Goal: Communication & Community: Answer question/provide support

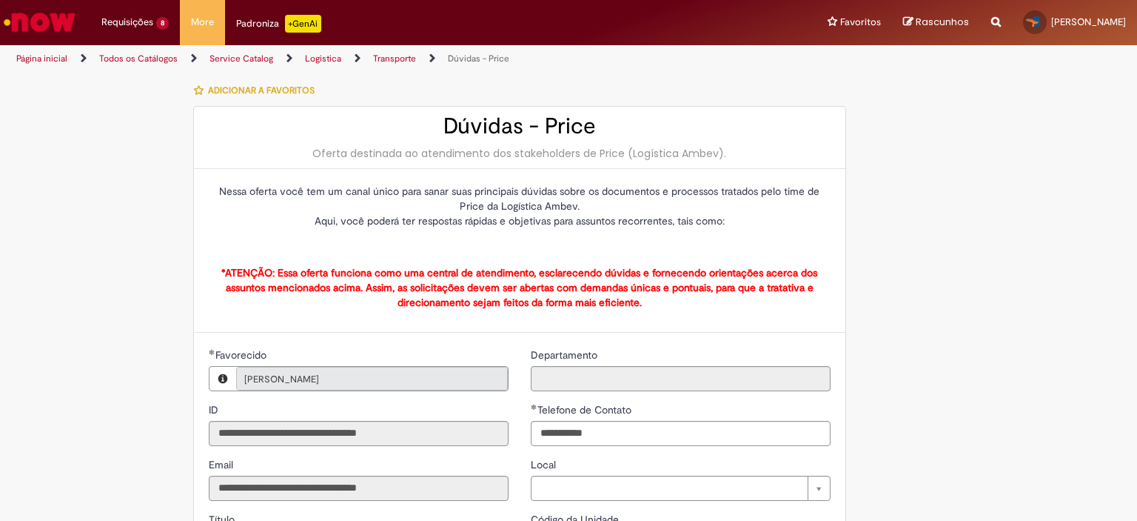
type input "**********"
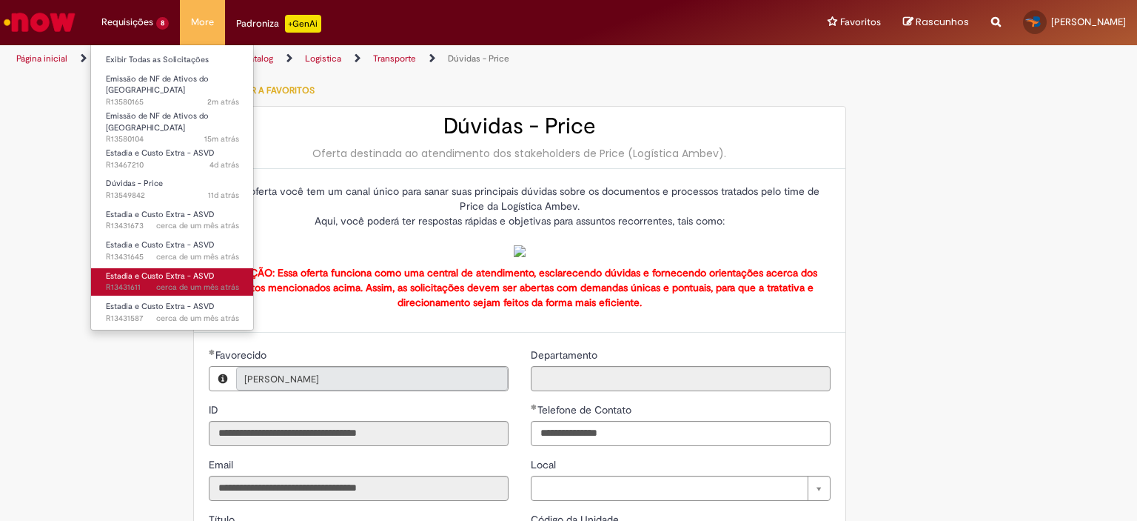
drag, startPoint x: 111, startPoint y: 254, endPoint x: 101, endPoint y: 263, distance: 13.1
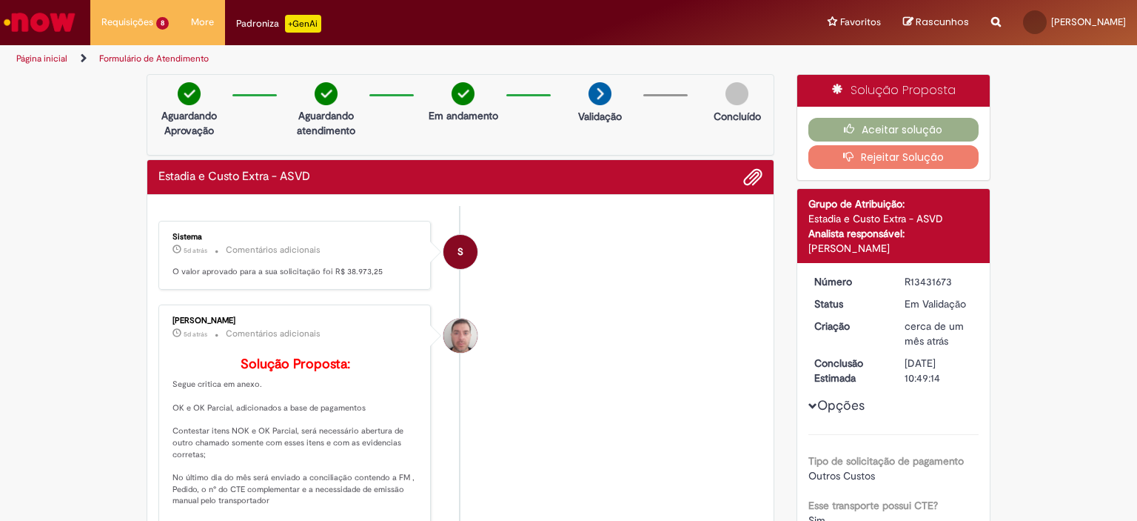
scroll to position [222, 0]
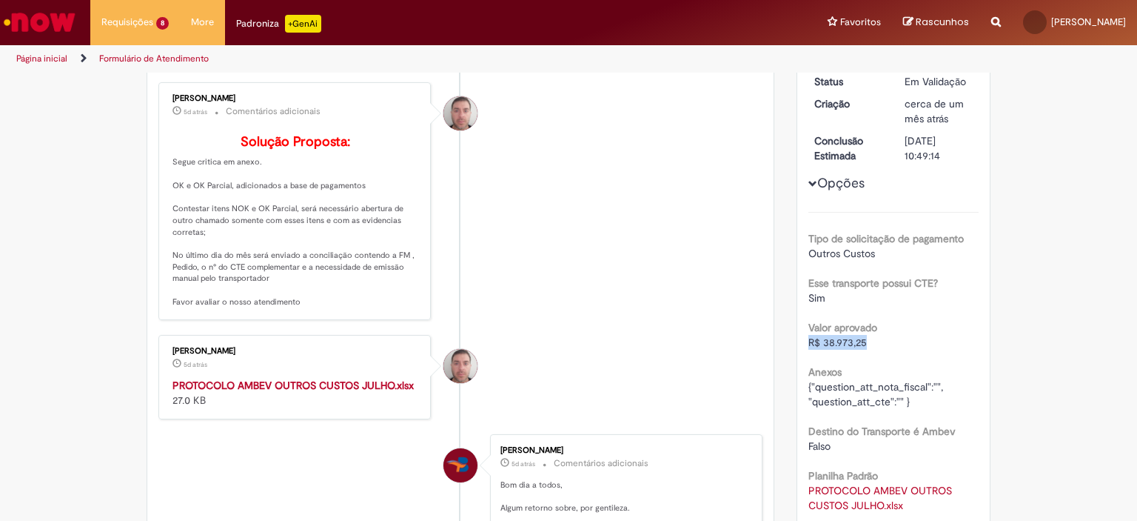
drag, startPoint x: 871, startPoint y: 342, endPoint x: 794, endPoint y: 343, distance: 77.0
click at [797, 343] on div "Número R13431673 Status Em Validação Criação cerca de um mês atrás cerca de um …" at bounding box center [893, 325] width 193 height 568
copy span "R$ 38.973,25"
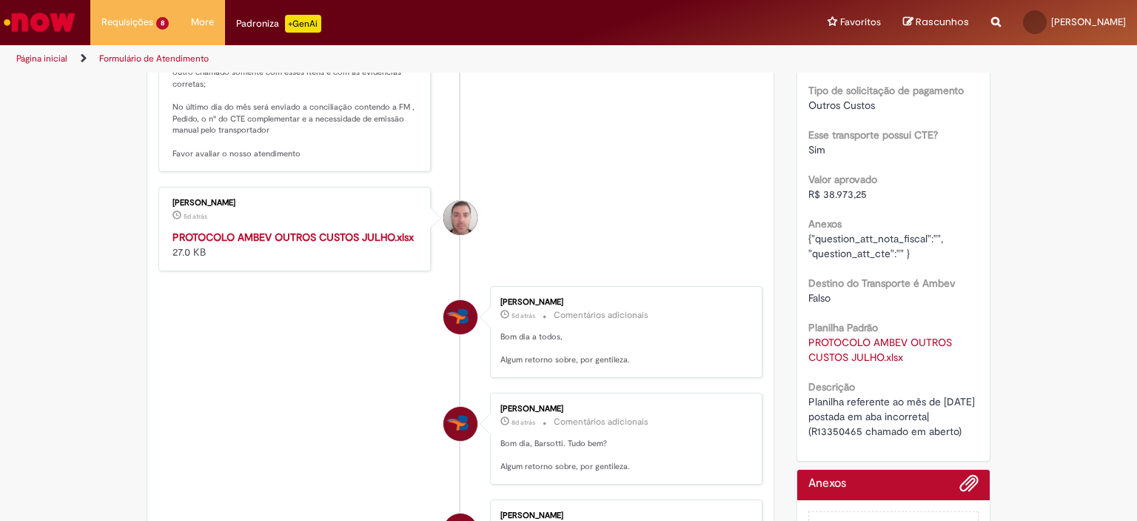
click at [288, 244] on strong "PROTOCOLO AMBEV OUTROS CUSTOS JULHO.xlsx" at bounding box center [293, 236] width 241 height 13
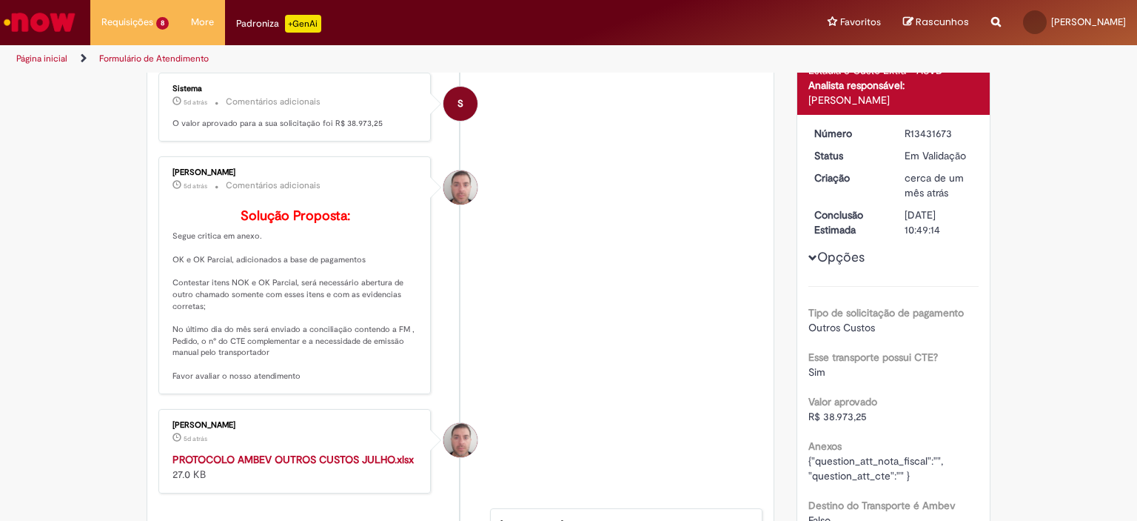
scroll to position [0, 0]
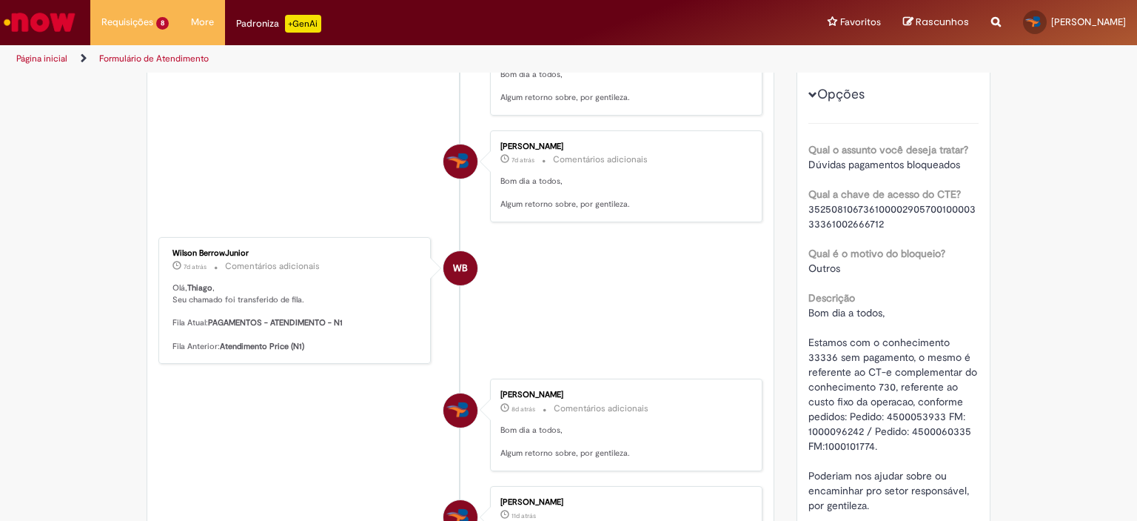
scroll to position [74, 0]
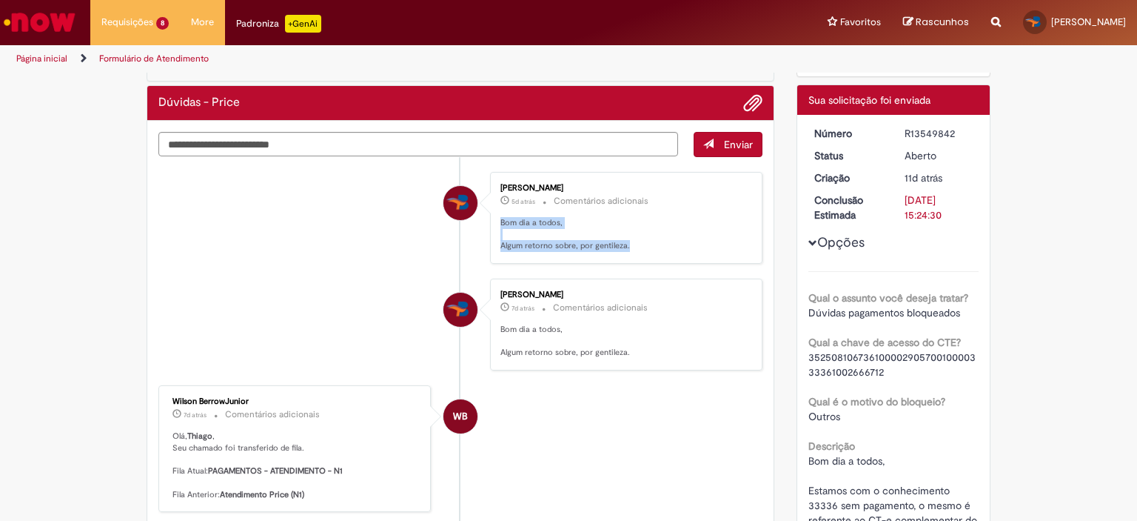
drag, startPoint x: 601, startPoint y: 247, endPoint x: 490, endPoint y: 221, distance: 113.5
click at [495, 221] on div "[PERSON_NAME] 5d atrás 5 dias atrás Comentários adicionais Bom dia a todos, Alg…" at bounding box center [627, 217] width 264 height 83
drag, startPoint x: 641, startPoint y: 136, endPoint x: 658, endPoint y: 140, distance: 16.9
click at [644, 136] on textarea "Digite sua mensagem aqui..." at bounding box center [418, 144] width 520 height 25
paste textarea "**********"
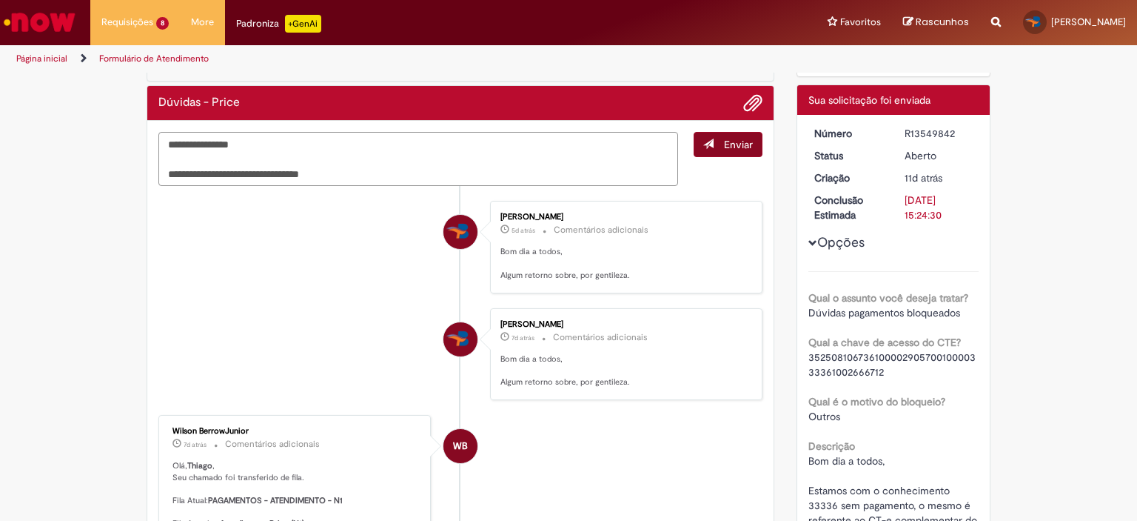
type textarea "**********"
click at [705, 142] on span "submit" at bounding box center [708, 143] width 10 height 10
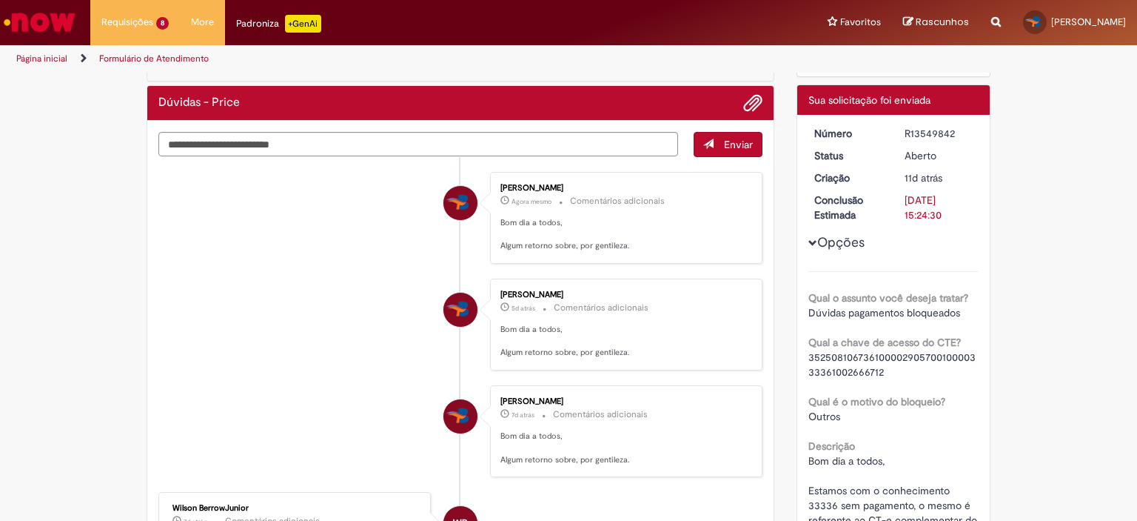
click at [1108, 167] on div "Verificar Código de Barras Aguardando Aprovação Aguardando atendimento Em andam…" at bounding box center [568, 509] width 1137 height 1019
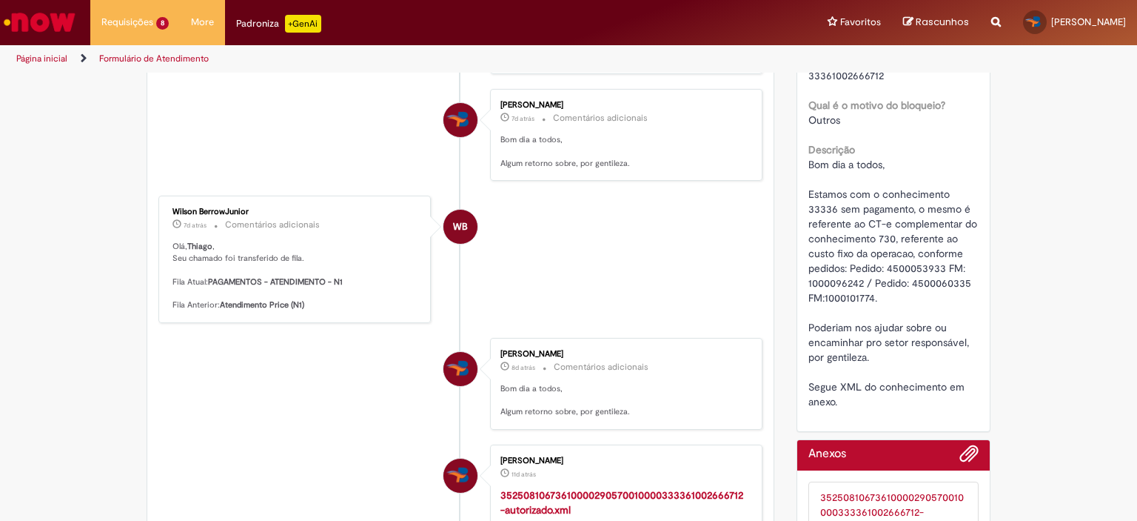
scroll to position [0, 0]
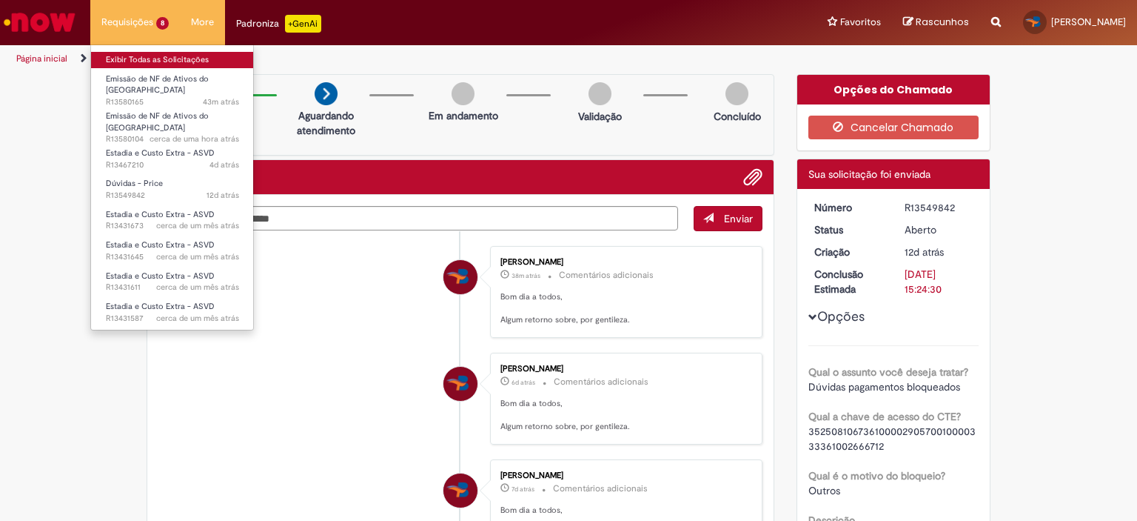
click at [137, 56] on link "Exibir Todas as Solicitações" at bounding box center [172, 60] width 163 height 16
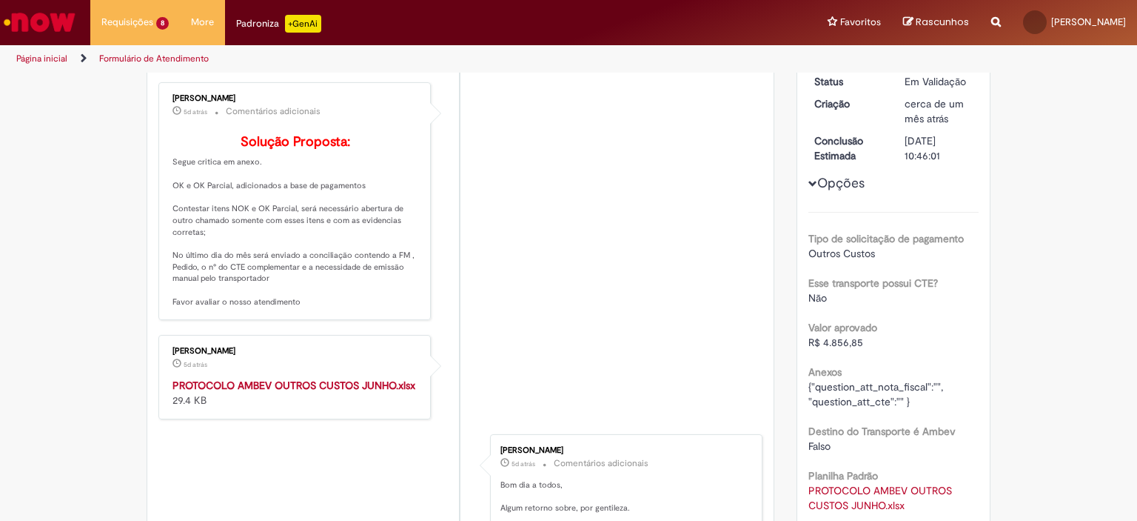
scroll to position [370, 0]
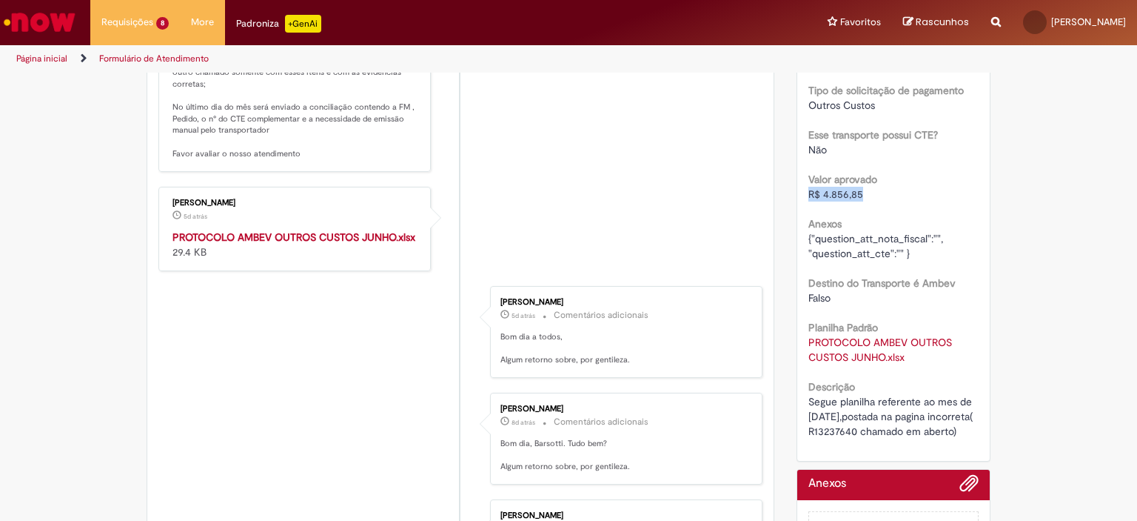
drag, startPoint x: 877, startPoint y: 193, endPoint x: 803, endPoint y: 194, distance: 74.0
click at [809, 194] on div "R$ 4.856,85" at bounding box center [894, 194] width 171 height 15
copy span "R$ 4.856,85"
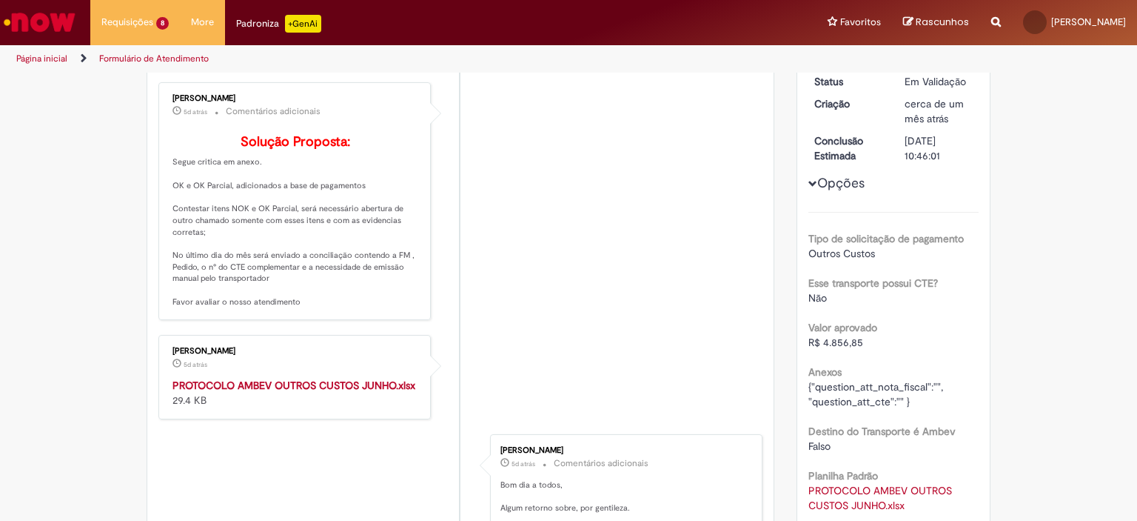
click at [288, 392] on strong "PROTOCOLO AMBEV OUTROS CUSTOS JUNHO.xlsx" at bounding box center [294, 384] width 243 height 13
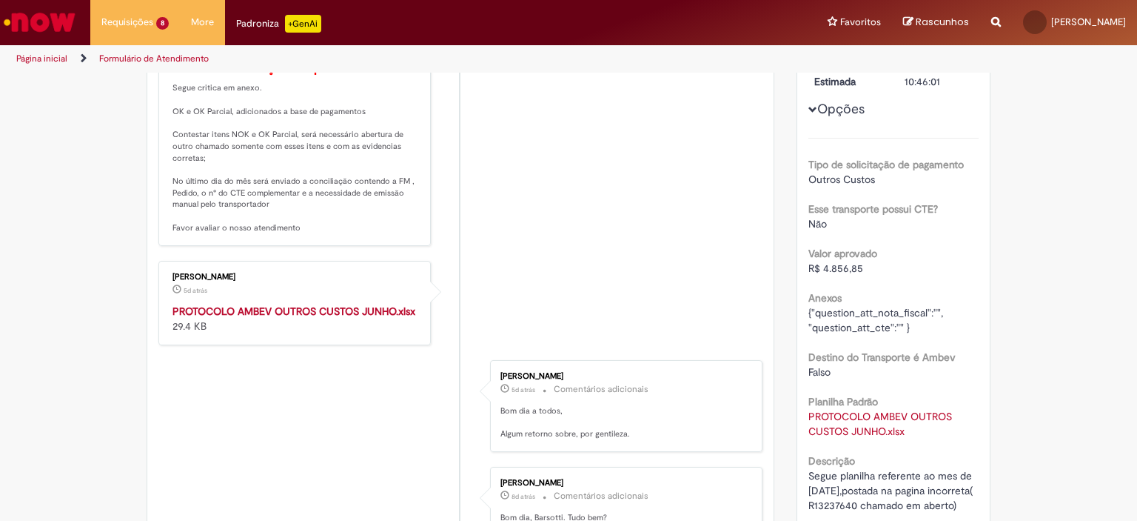
scroll to position [0, 0]
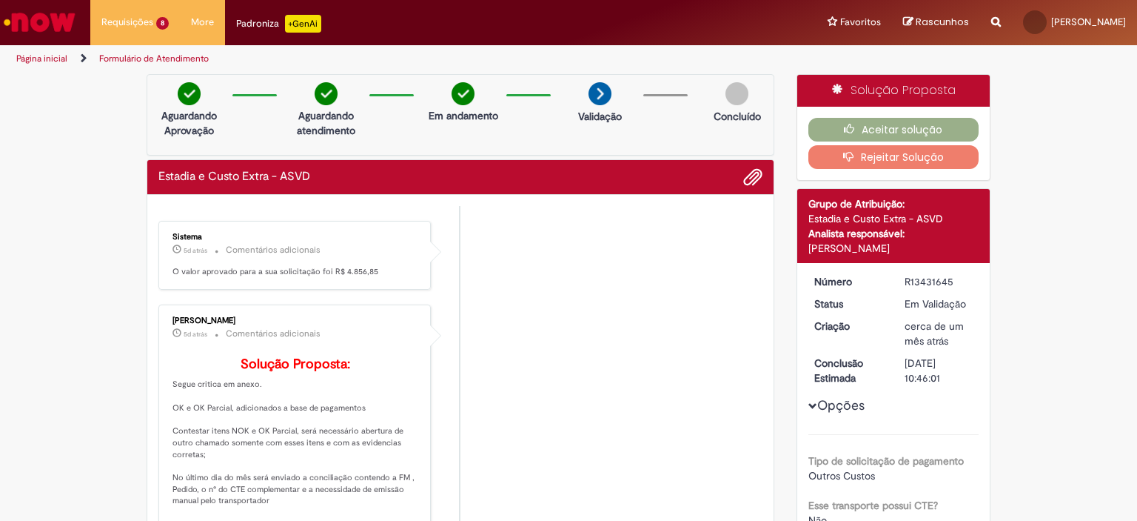
click at [860, 158] on button "Rejeitar Solução" at bounding box center [894, 157] width 171 height 24
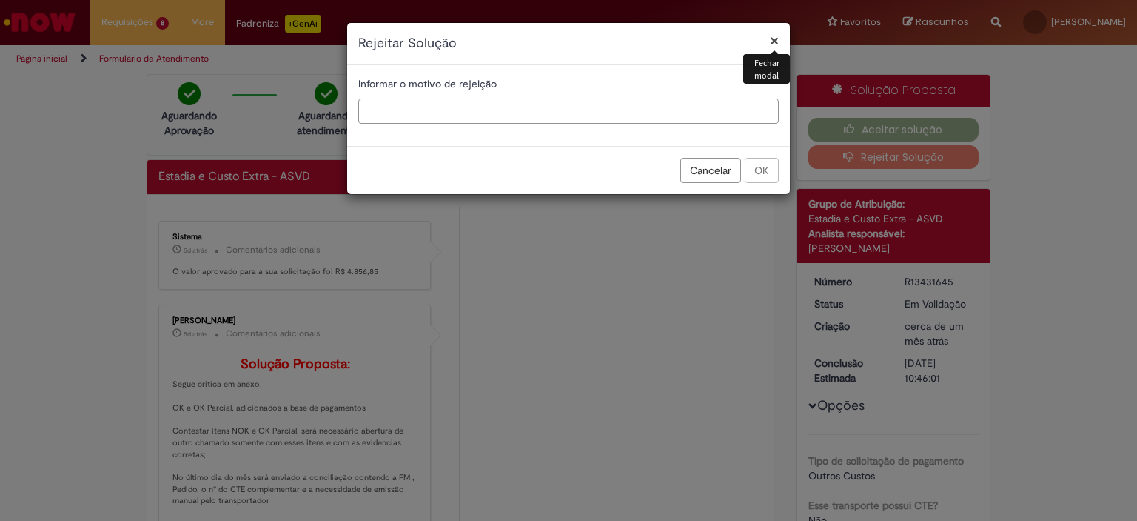
click at [632, 114] on input "text" at bounding box center [568, 110] width 421 height 25
type input "**********"
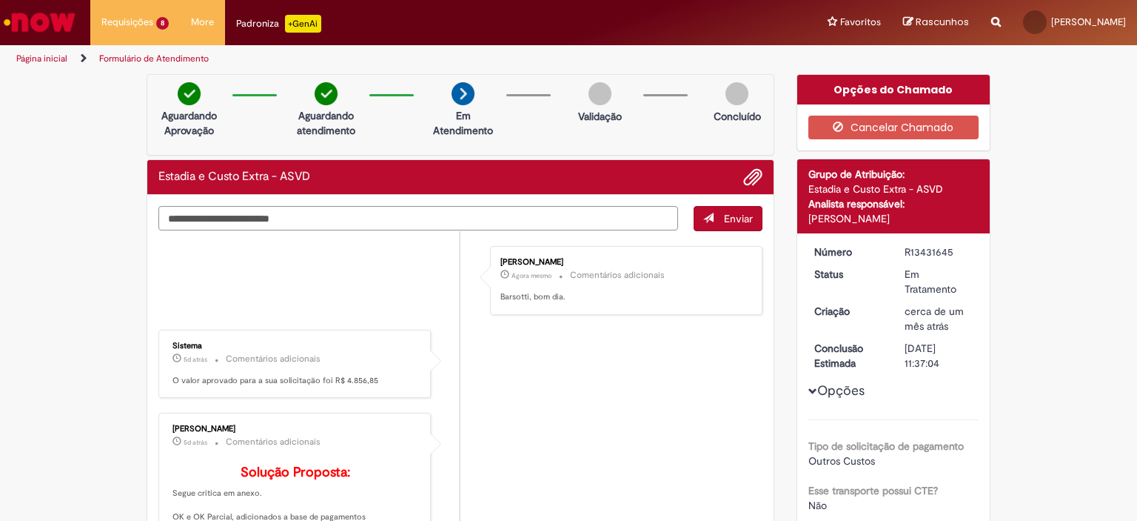
click at [641, 224] on textarea "Digite sua mensagem aqui..." at bounding box center [418, 218] width 520 height 25
paste textarea "**********"
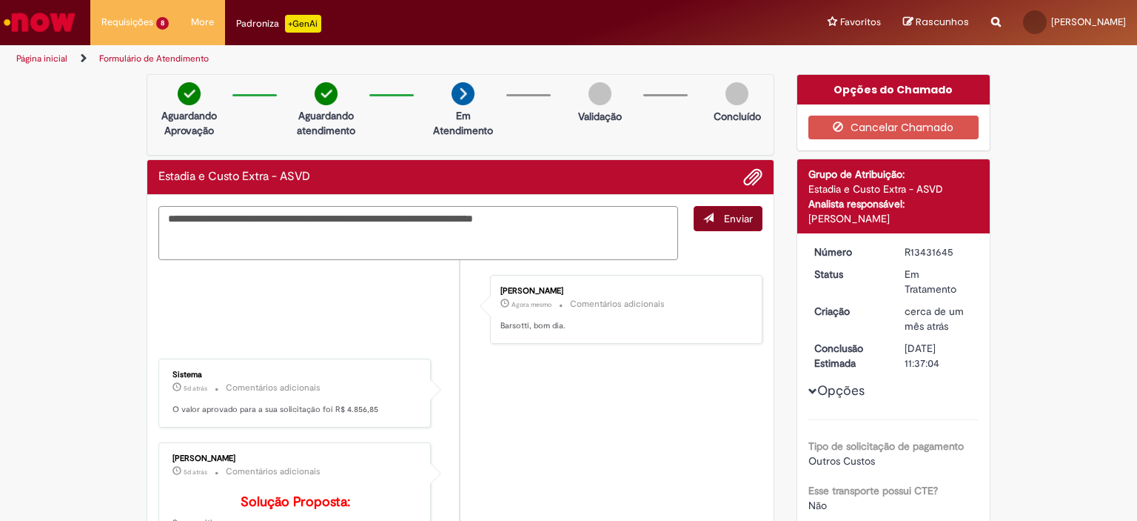
type textarea "**********"
click at [705, 213] on span "submit" at bounding box center [708, 218] width 10 height 10
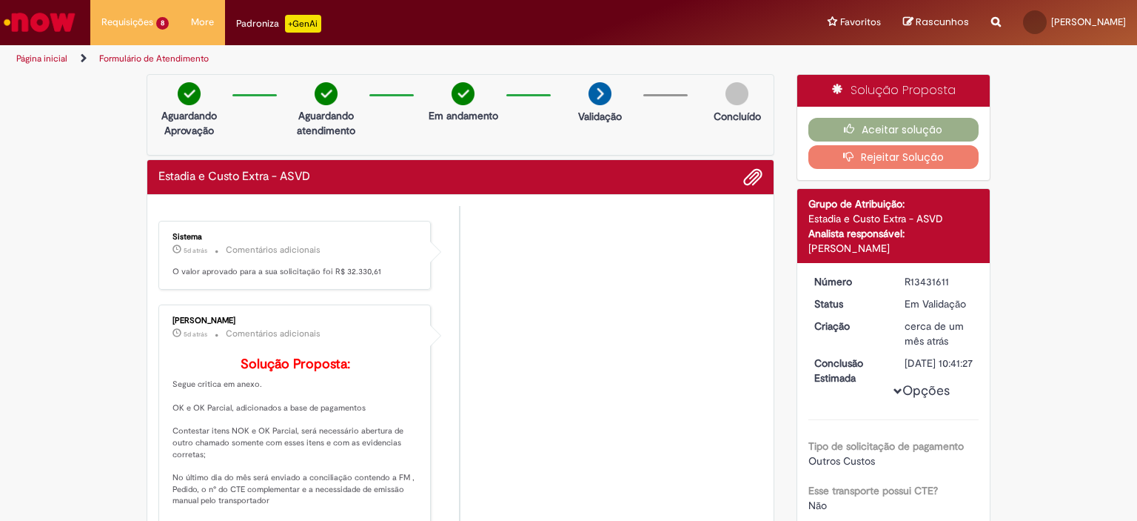
scroll to position [296, 0]
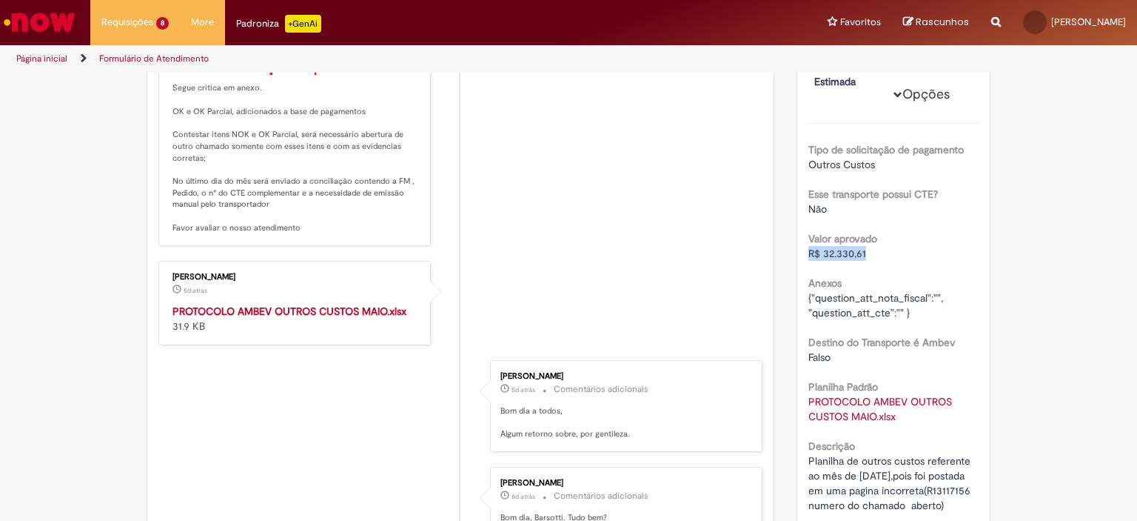
drag, startPoint x: 876, startPoint y: 264, endPoint x: 796, endPoint y: 263, distance: 80.0
click at [797, 263] on div "Número R13431611 Status Em [GEOGRAPHIC_DATA] Criação cerca de um mês atrás cerc…" at bounding box center [893, 251] width 193 height 568
copy span "R$ 32.330,61"
click at [301, 318] on strong "PROTOCOLO AMBEV OUTROS CUSTOS MAIO.xlsx" at bounding box center [290, 310] width 234 height 13
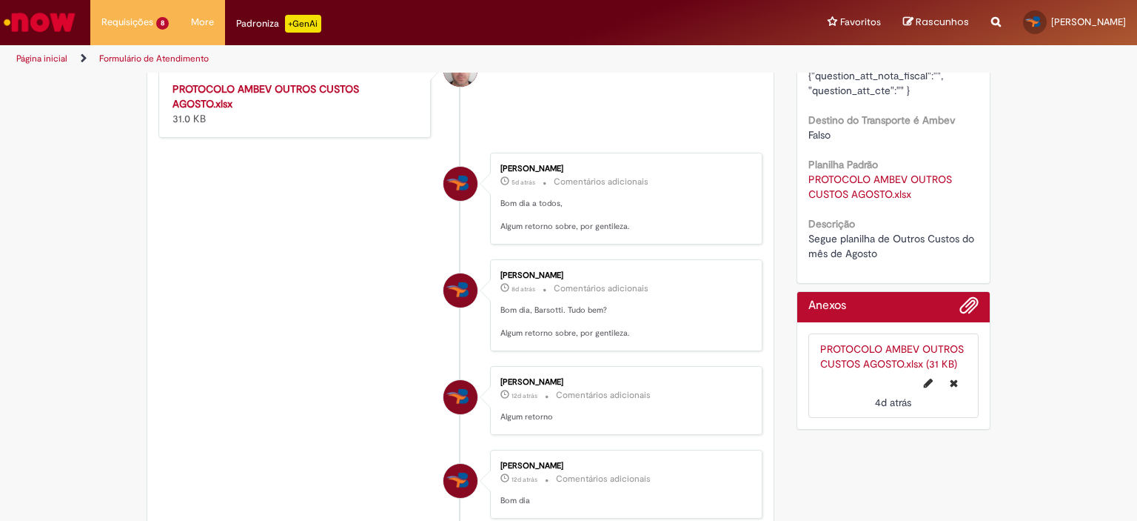
scroll to position [444, 0]
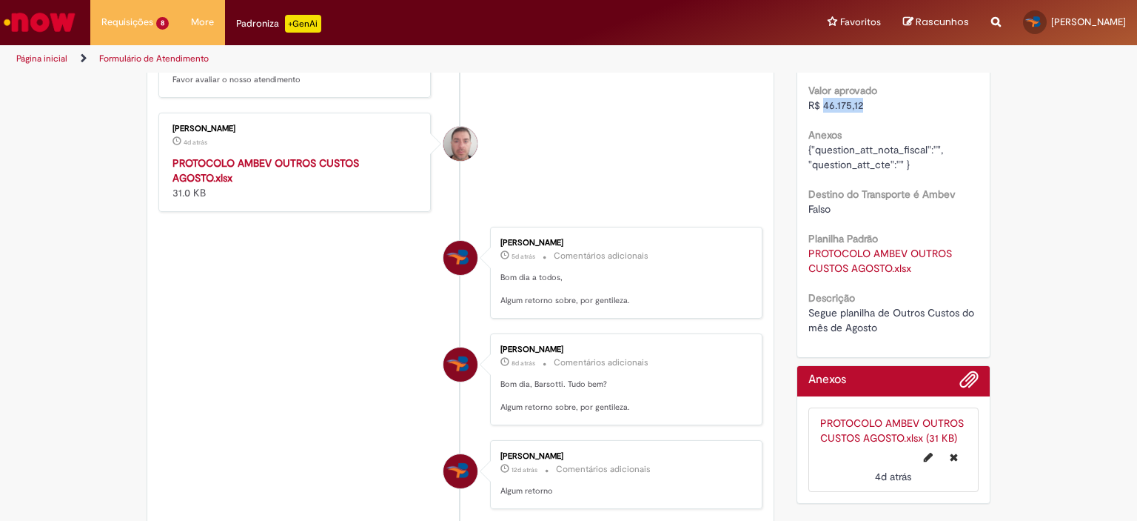
drag, startPoint x: 863, startPoint y: 110, endPoint x: 819, endPoint y: 97, distance: 45.7
click at [819, 98] on div "R$ 46.175,12" at bounding box center [894, 105] width 171 height 15
click at [1050, 65] on div "Página inicial Formulário de Atendimento" at bounding box center [568, 58] width 1137 height 27
drag, startPoint x: 870, startPoint y: 107, endPoint x: 800, endPoint y: 105, distance: 70.4
click at [800, 105] on div "Número R13467210 Status Em Validação Criação 29d atrás 29 dias atrás Conclusão …" at bounding box center [893, 88] width 193 height 538
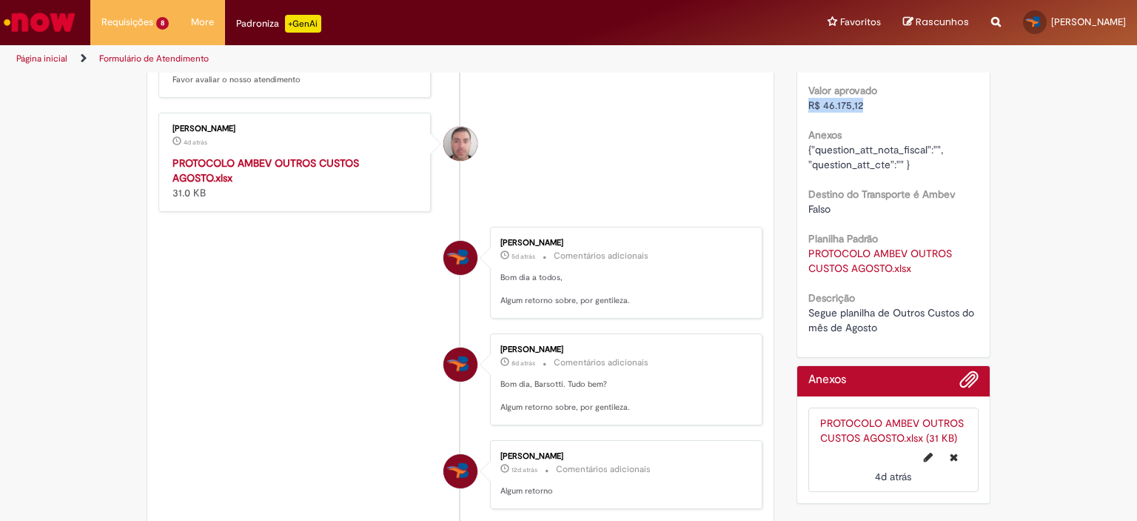
copy span "R$ 46.175,12"
click at [1013, 147] on div "Verificar Código de Barras Aguardando Aprovação Aguardando atendimento Em andam…" at bounding box center [568, 471] width 1137 height 1682
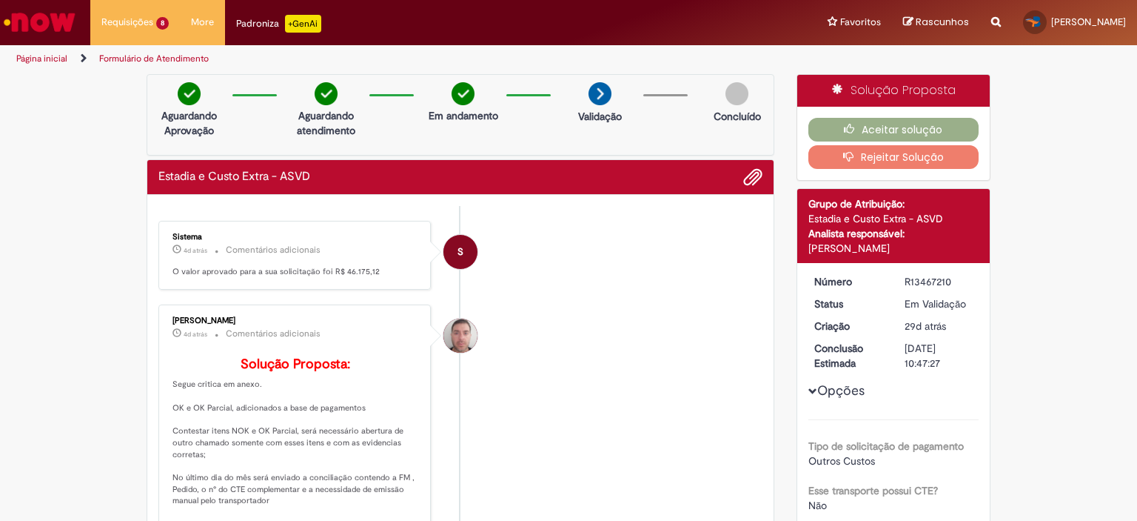
scroll to position [370, 0]
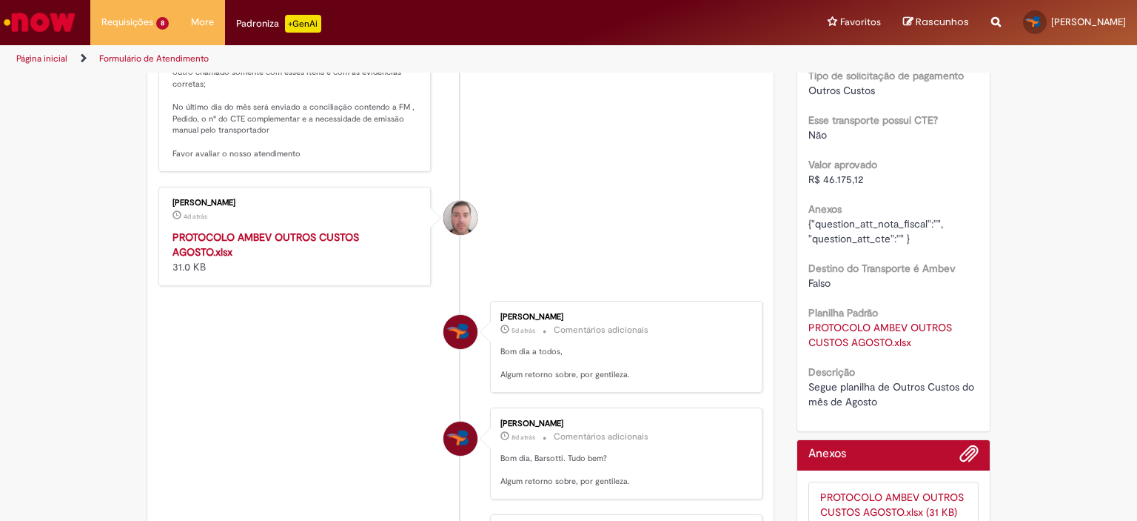
click at [230, 264] on div "PROTOCOLO AMBEV OUTROS CUSTOS AGOSTO.xlsx 31.0 KB" at bounding box center [296, 252] width 247 height 44
click at [218, 254] on strong "PROTOCOLO AMBEV OUTROS CUSTOS AGOSTO.xlsx" at bounding box center [266, 244] width 187 height 28
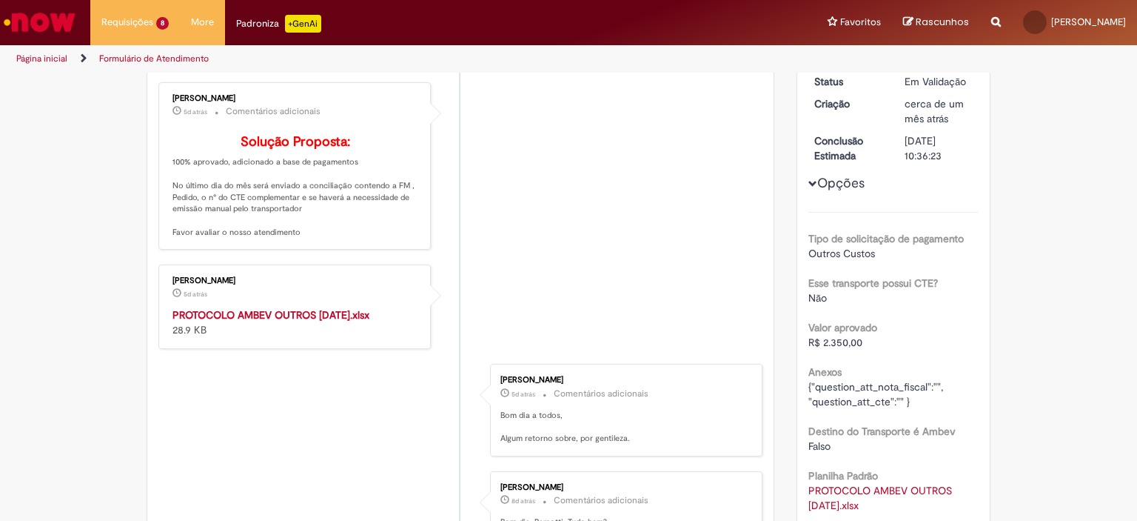
scroll to position [296, 0]
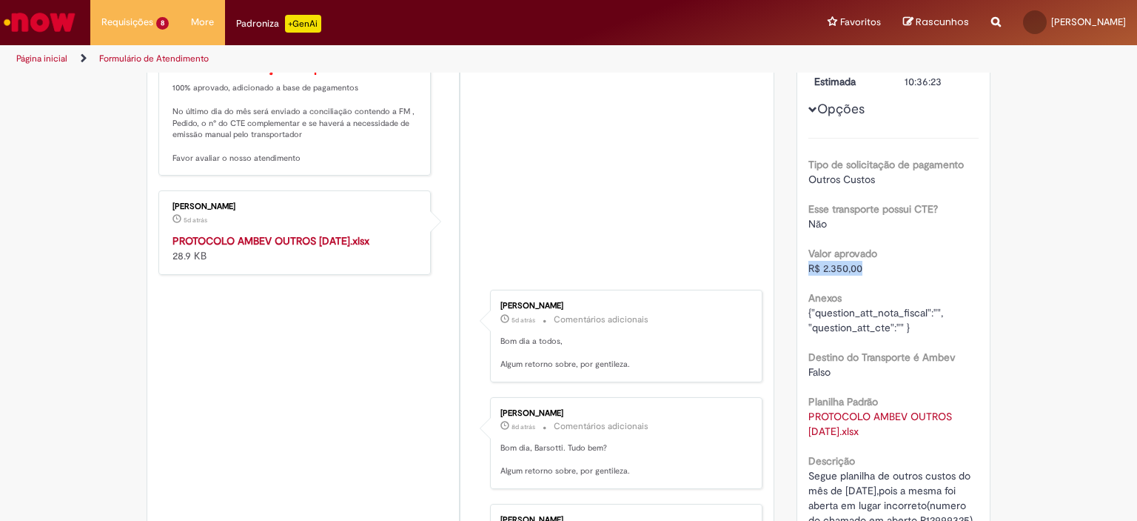
drag, startPoint x: 874, startPoint y: 268, endPoint x: 794, endPoint y: 268, distance: 80.7
click at [797, 268] on div "Número R13431587 Status Em Validação Criação cerca de um mês atrás cerca de um …" at bounding box center [893, 258] width 193 height 583
copy span "R$ 2.350,00"
click at [224, 247] on strong "PROTOCOLO AMBEV OUTROS ABRIL 2025.xlsx" at bounding box center [271, 240] width 197 height 13
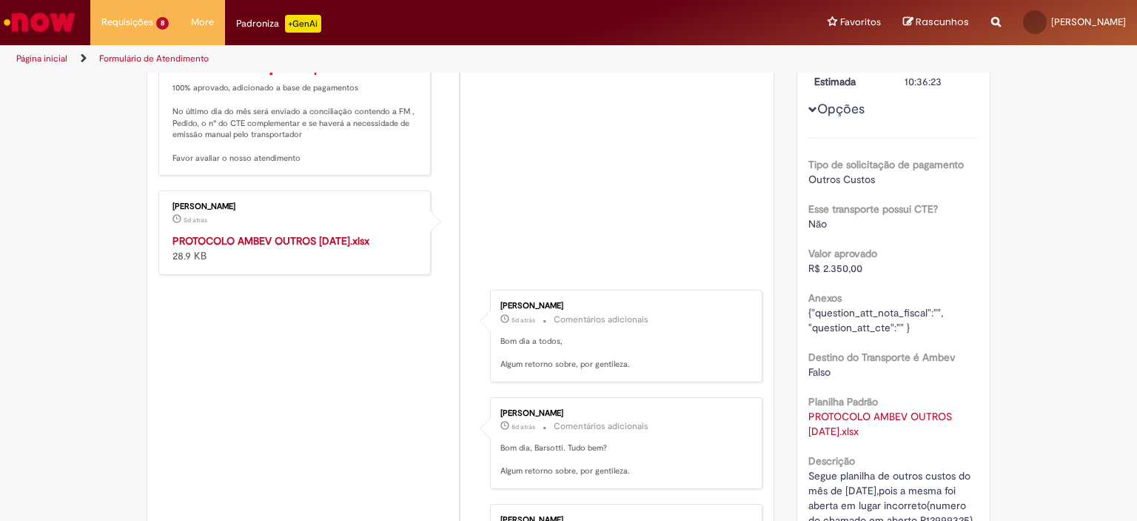
scroll to position [0, 0]
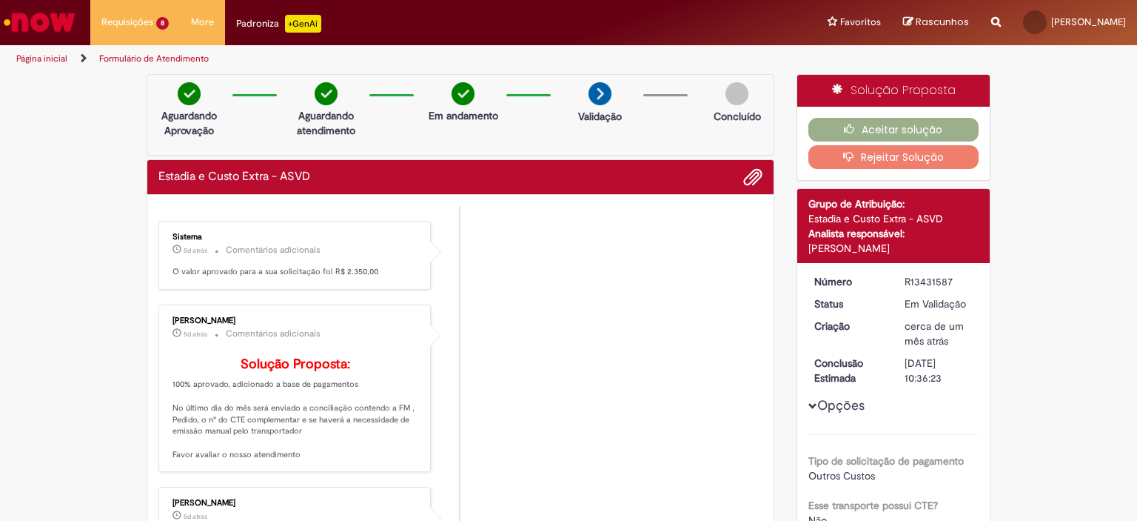
click at [863, 156] on button "Rejeitar Solução" at bounding box center [894, 157] width 171 height 24
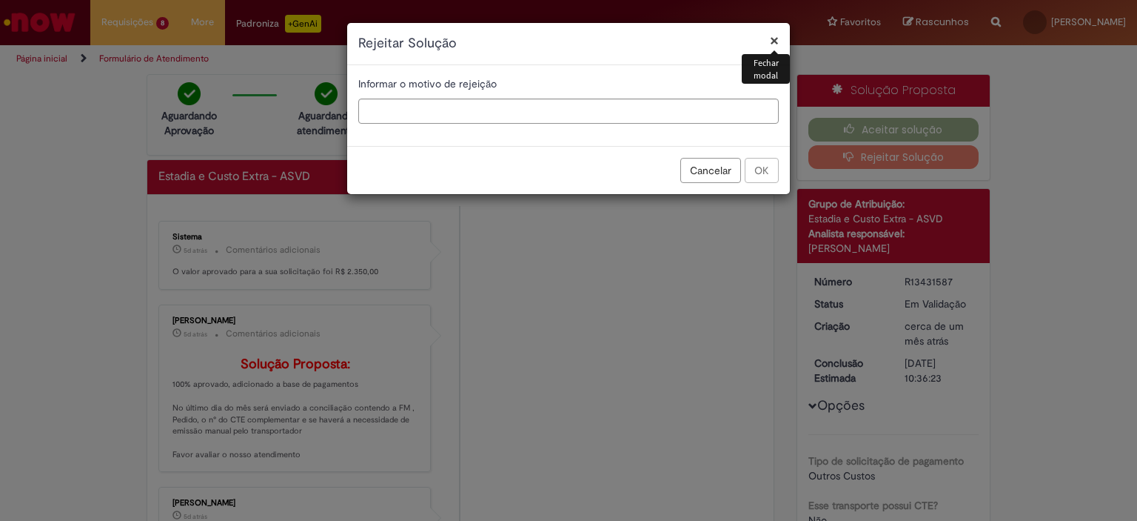
click at [506, 135] on div "Informar o motivo de rejeição" at bounding box center [568, 105] width 443 height 81
click at [507, 116] on input "text" at bounding box center [568, 110] width 421 height 25
type input "**********"
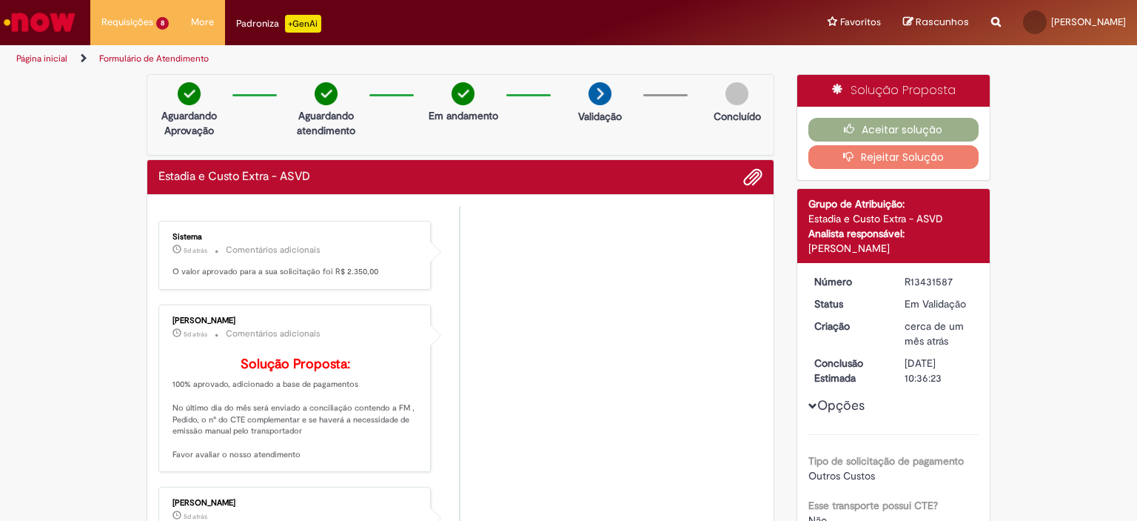
click at [809, 145] on button "Rejeitar Solução" at bounding box center [894, 157] width 171 height 24
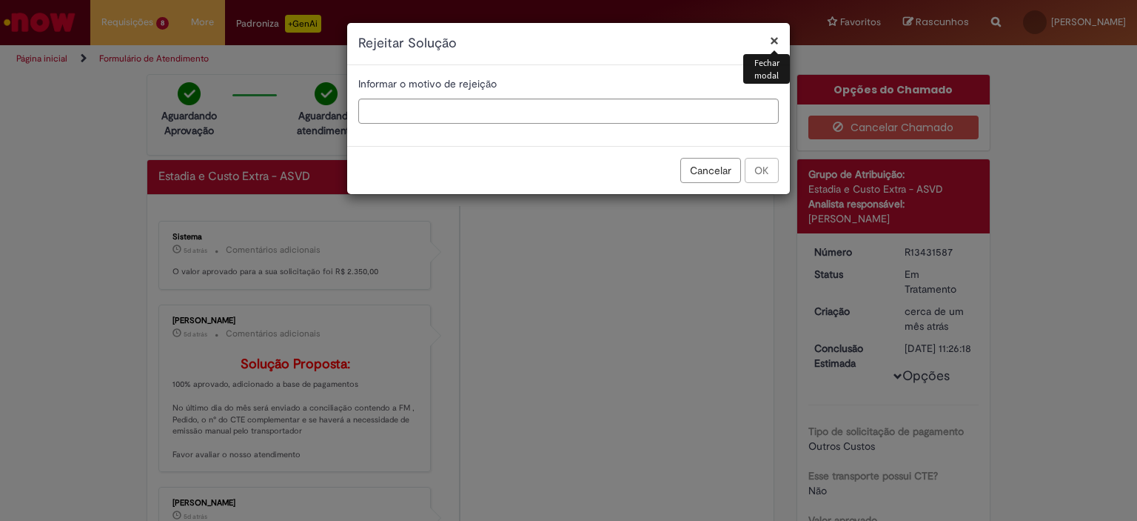
click at [769, 36] on h1 "Rejeitar Solução" at bounding box center [568, 43] width 421 height 19
click at [775, 38] on button "×" at bounding box center [774, 41] width 9 height 16
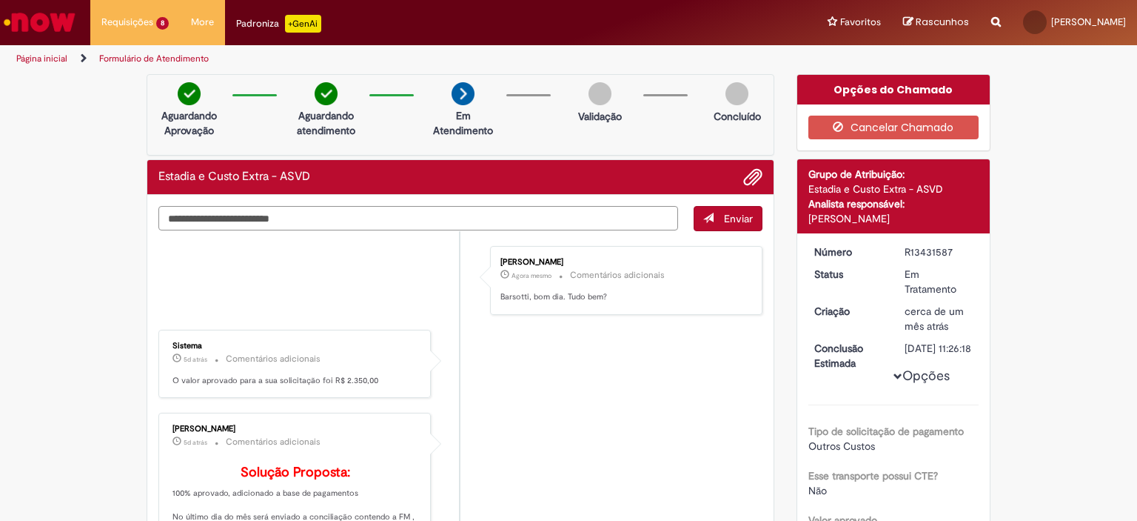
click at [536, 227] on textarea "Digite sua mensagem aqui..." at bounding box center [418, 218] width 520 height 25
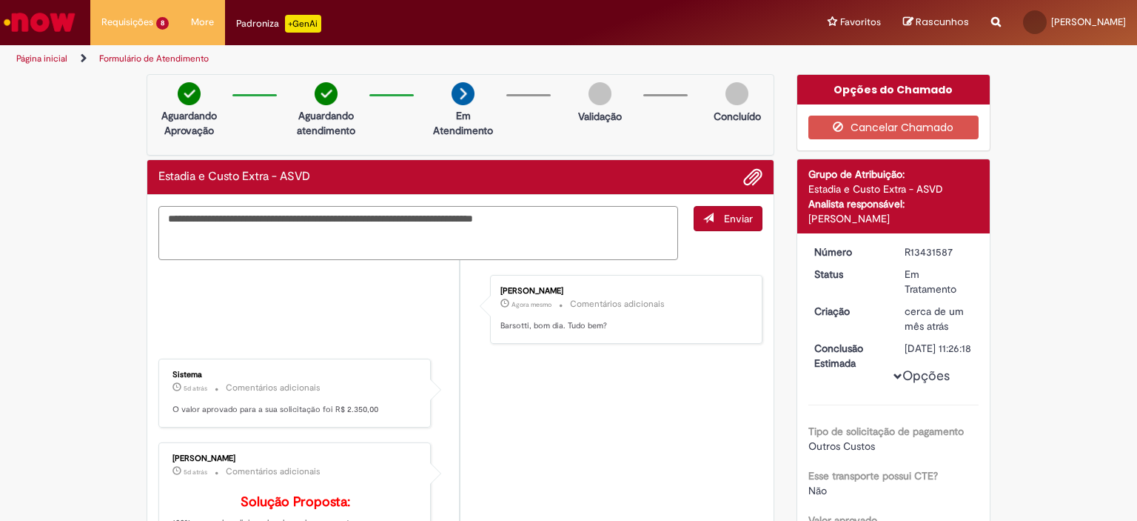
type textarea "**********"
click at [624, 224] on textarea "**********" at bounding box center [418, 233] width 520 height 55
click at [752, 218] on button "Enviar" at bounding box center [728, 218] width 69 height 25
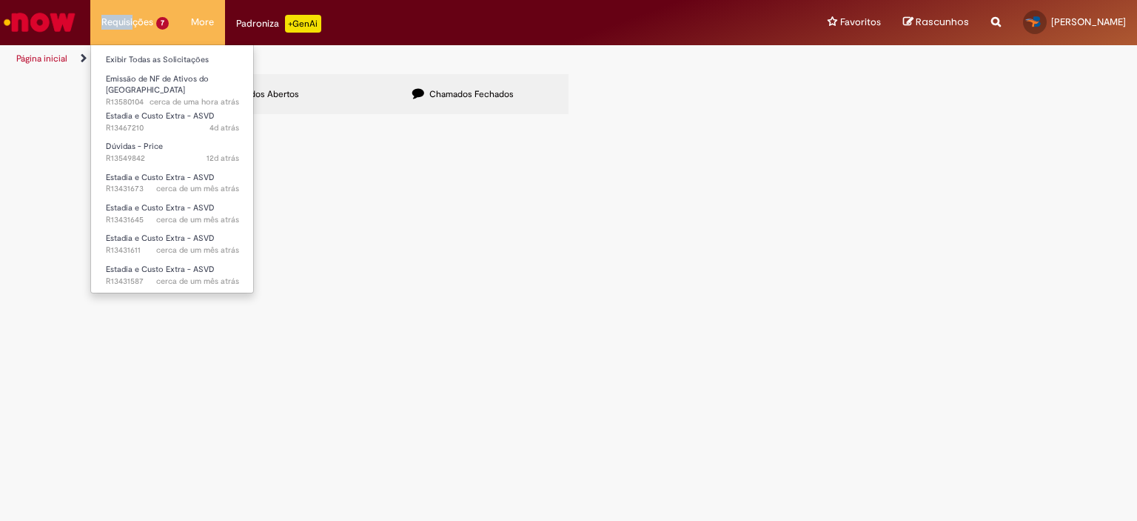
drag, startPoint x: 433, startPoint y: 263, endPoint x: 134, endPoint y: 15, distance: 388.6
click at [134, 15] on li "Requisições 7 Exibir Todas as Solicitações Emissão de NF de Ativos do ASVD cerc…" at bounding box center [135, 22] width 90 height 44
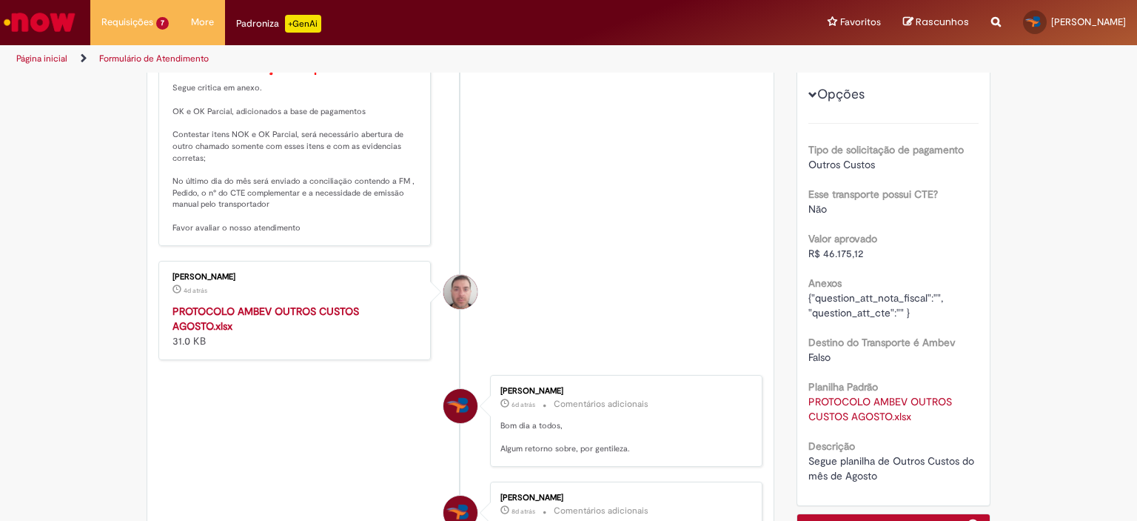
scroll to position [370, 0]
